Goal: Ask a question

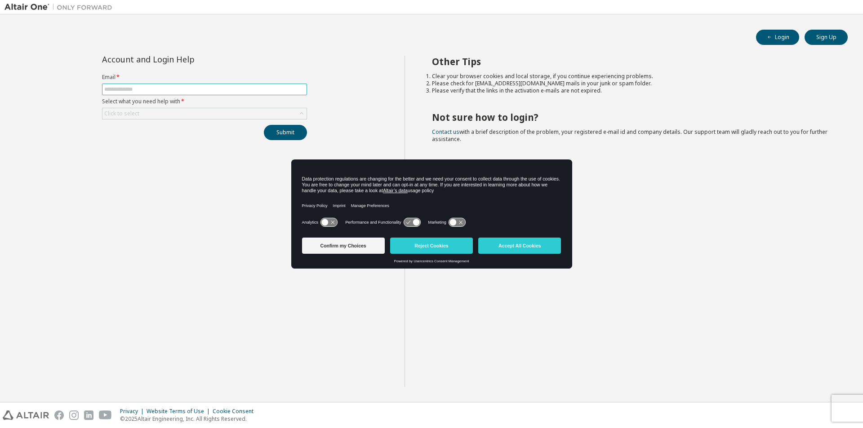
click at [205, 89] on input "text" at bounding box center [204, 89] width 200 height 7
click at [518, 243] on button "Accept All Cookies" at bounding box center [519, 246] width 83 height 16
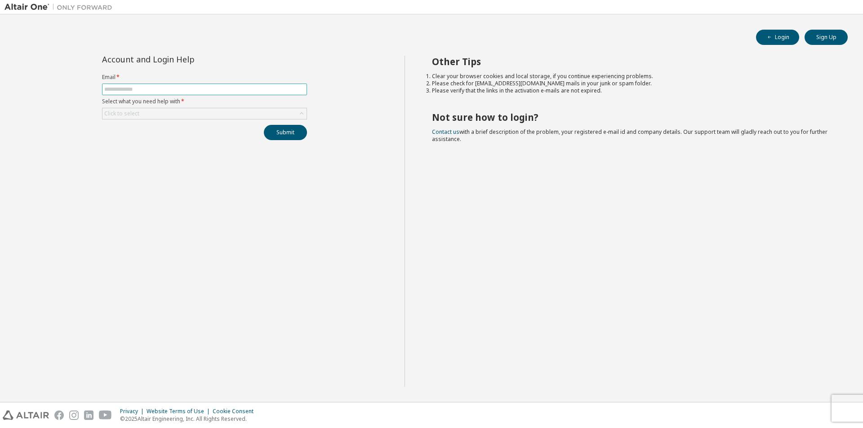
click at [258, 93] on span at bounding box center [204, 90] width 205 height 12
click at [254, 90] on input "text" at bounding box center [204, 89] width 200 height 7
type input "**********"
click at [215, 115] on div "Click to select" at bounding box center [204, 113] width 204 height 11
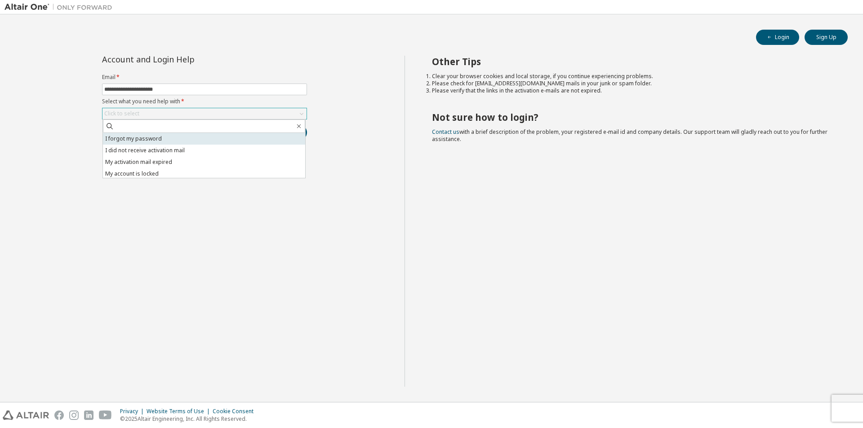
click at [191, 137] on li "I forgot my password" at bounding box center [204, 139] width 202 height 12
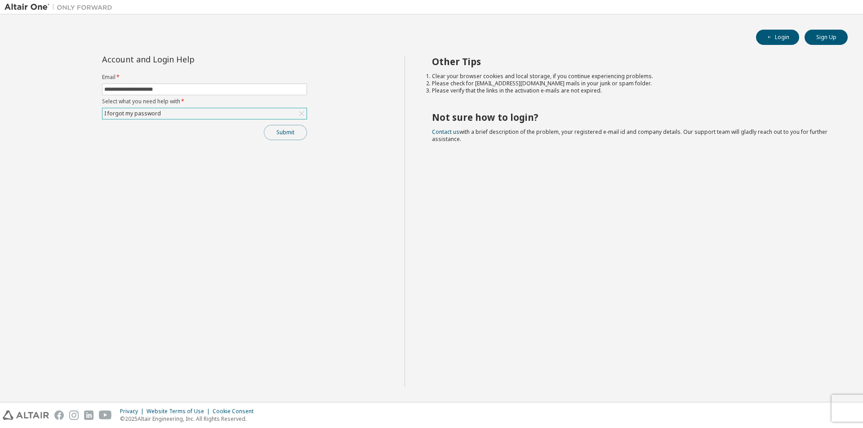
click at [292, 138] on button "Submit" at bounding box center [285, 132] width 43 height 15
click at [191, 113] on div "I forgot my password" at bounding box center [204, 113] width 204 height 11
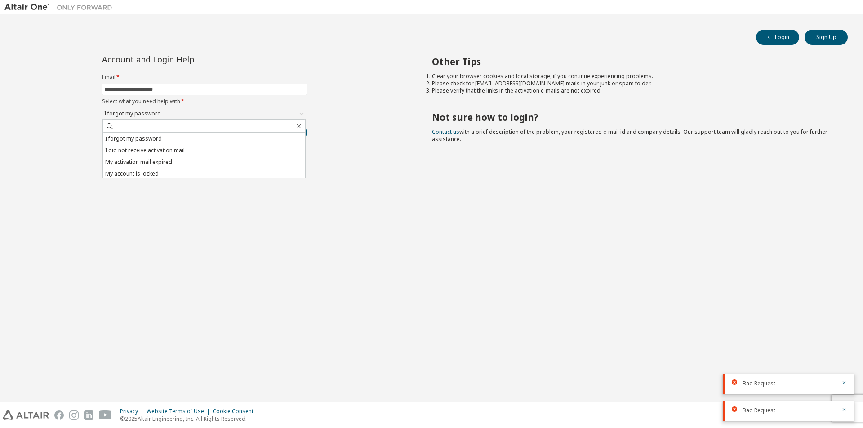
click at [191, 113] on div "I forgot my password" at bounding box center [204, 113] width 204 height 11
